Goal: Transaction & Acquisition: Purchase product/service

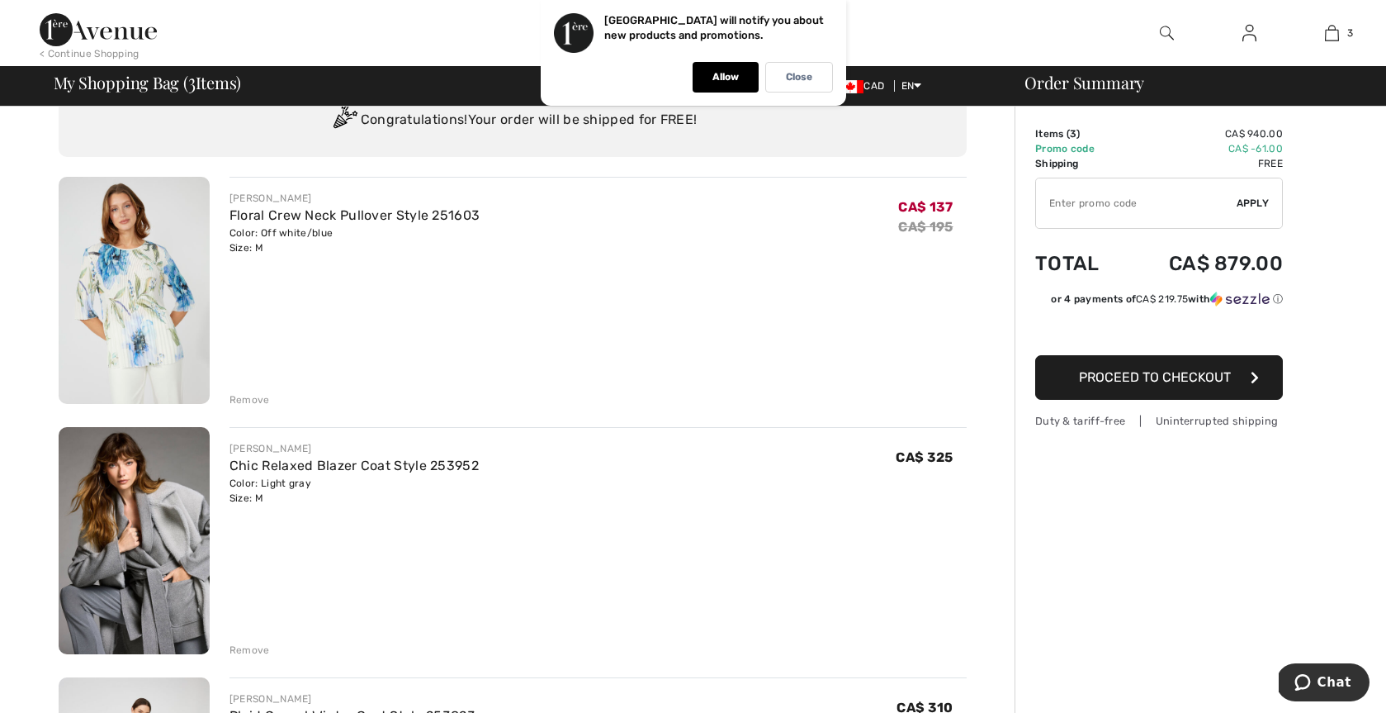
scroll to position [61, 0]
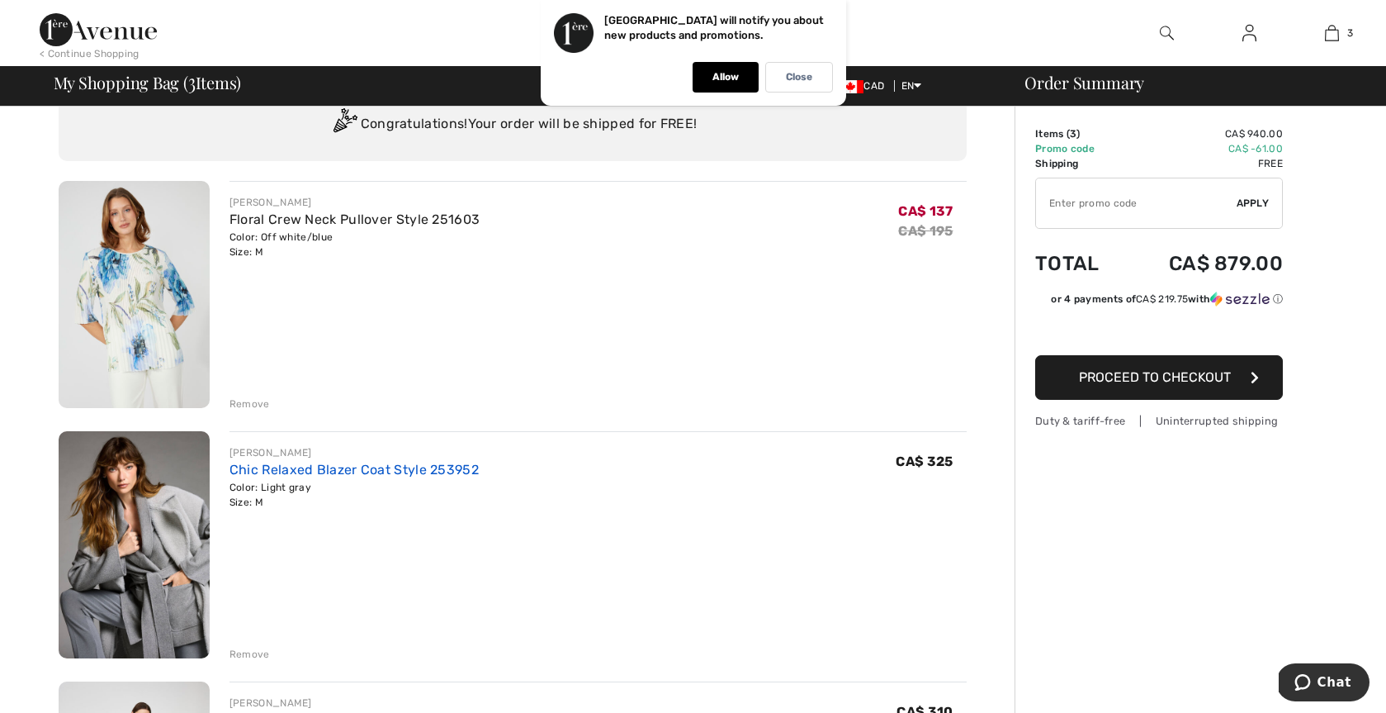
click at [260, 467] on link "Chic Relaxed Blazer Coat Style 253952" at bounding box center [354, 470] width 249 height 16
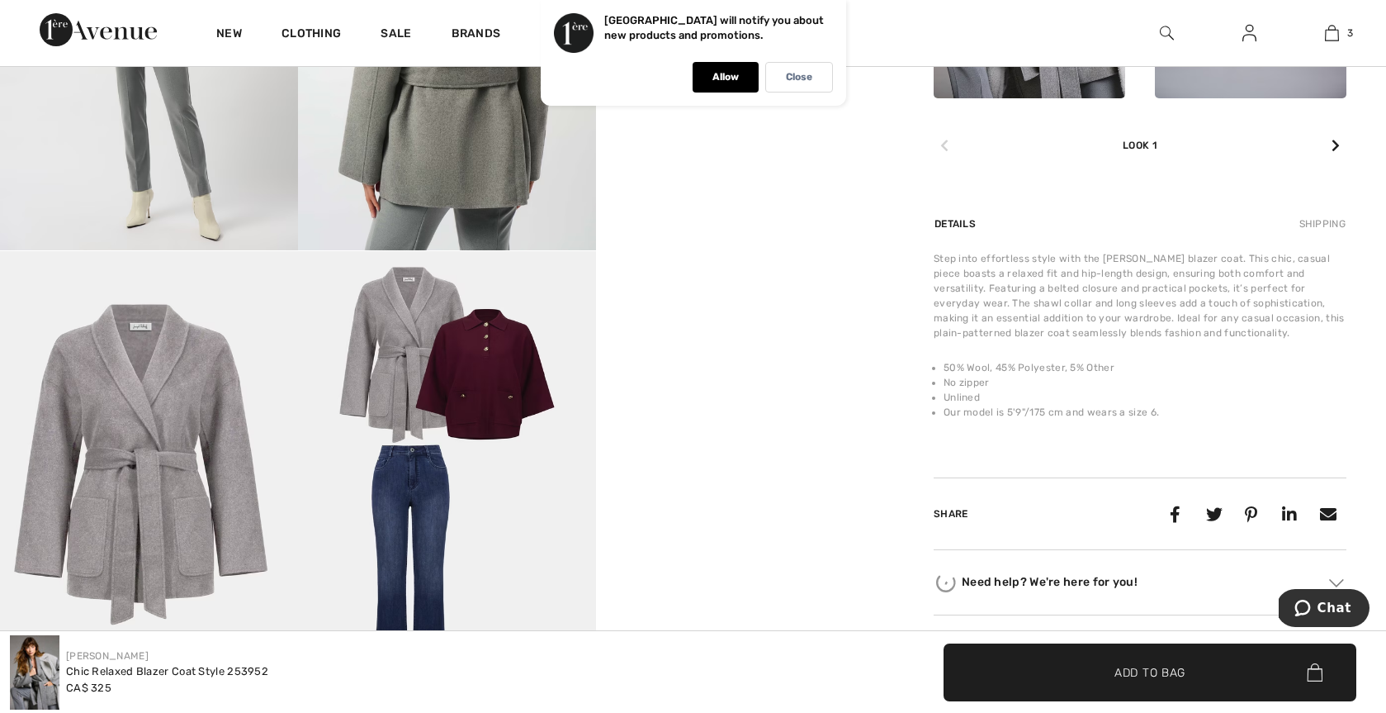
scroll to position [968, 0]
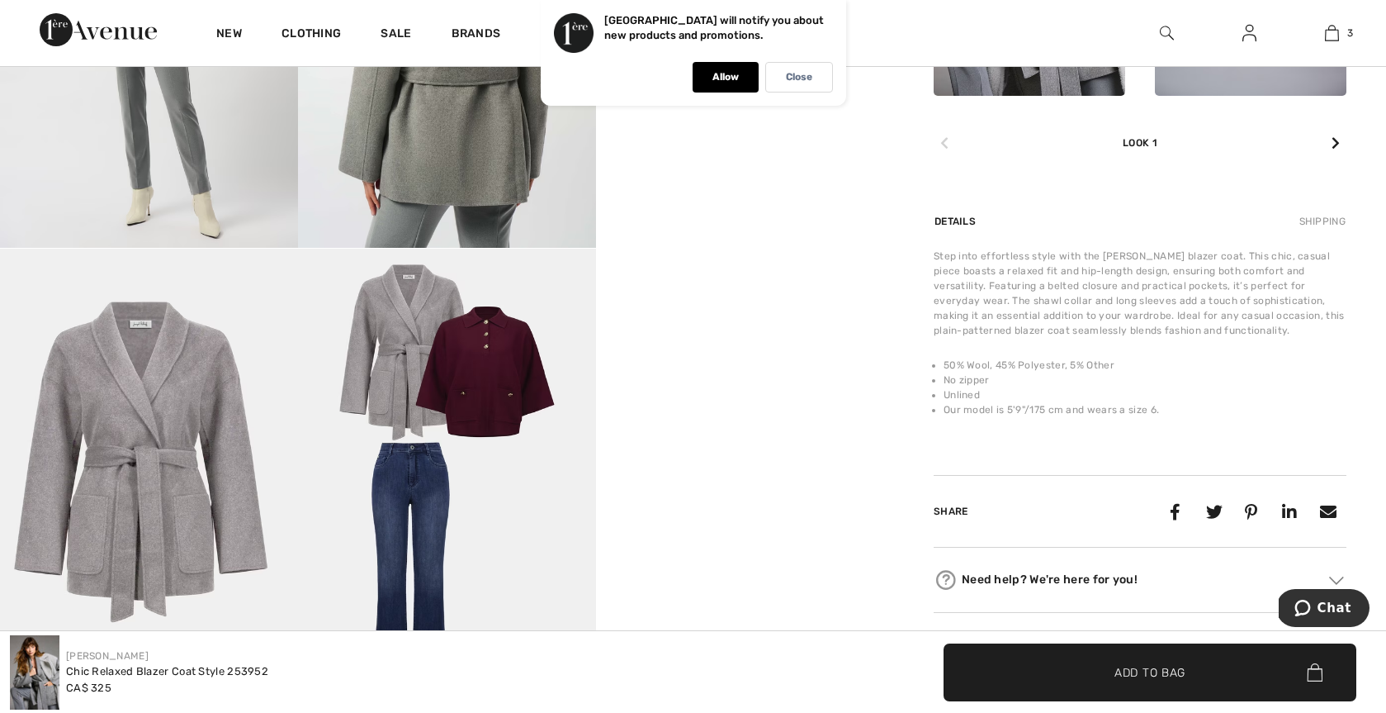
click at [173, 503] on img at bounding box center [149, 473] width 298 height 448
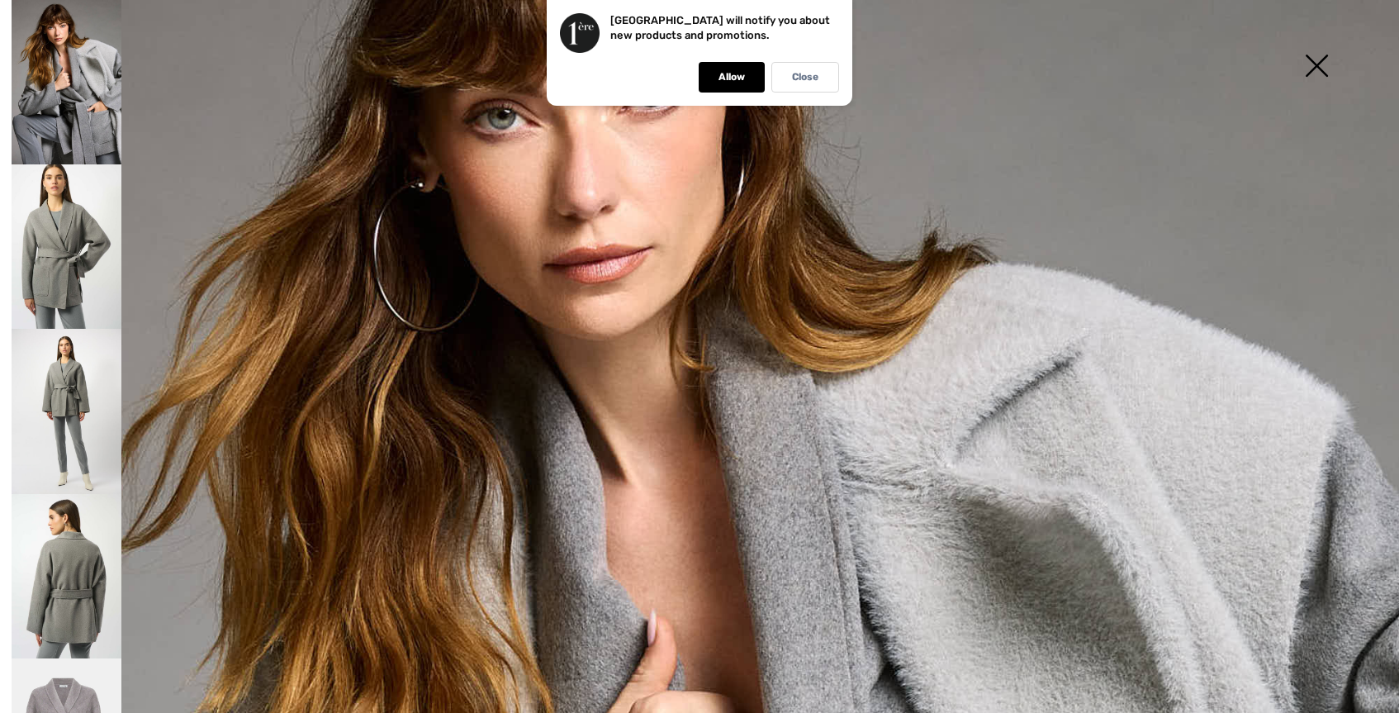
scroll to position [0, 0]
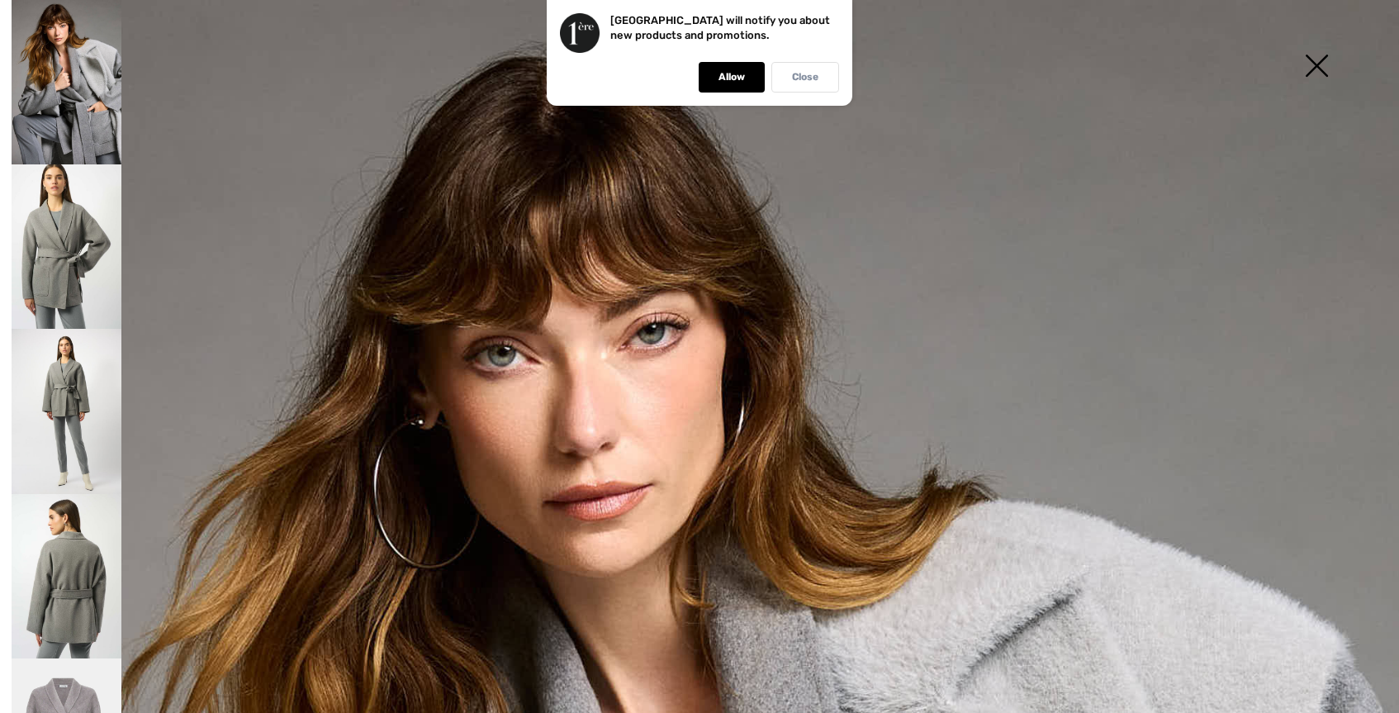
click at [813, 81] on p "Close" at bounding box center [805, 77] width 26 height 12
